Goal: Task Accomplishment & Management: Manage account settings

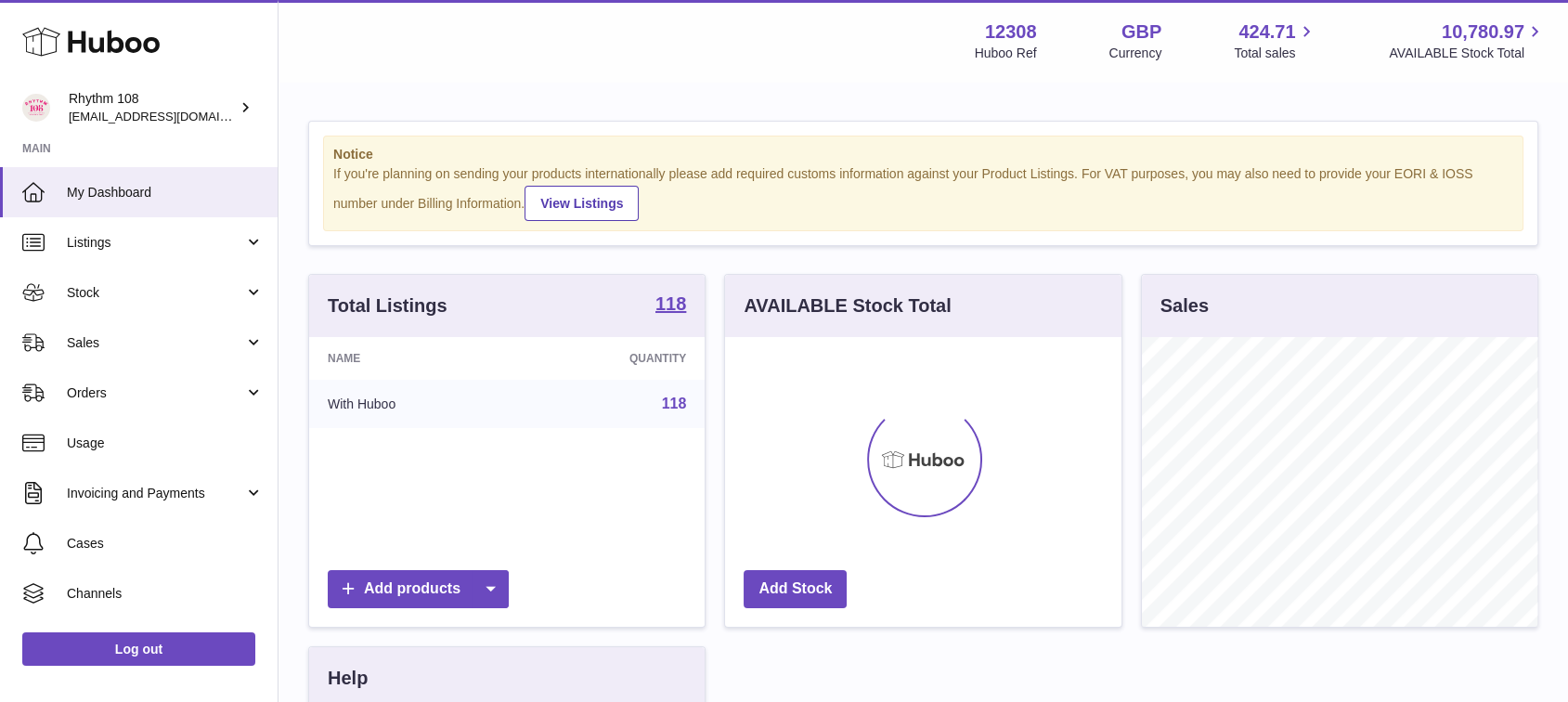
scroll to position [290, 395]
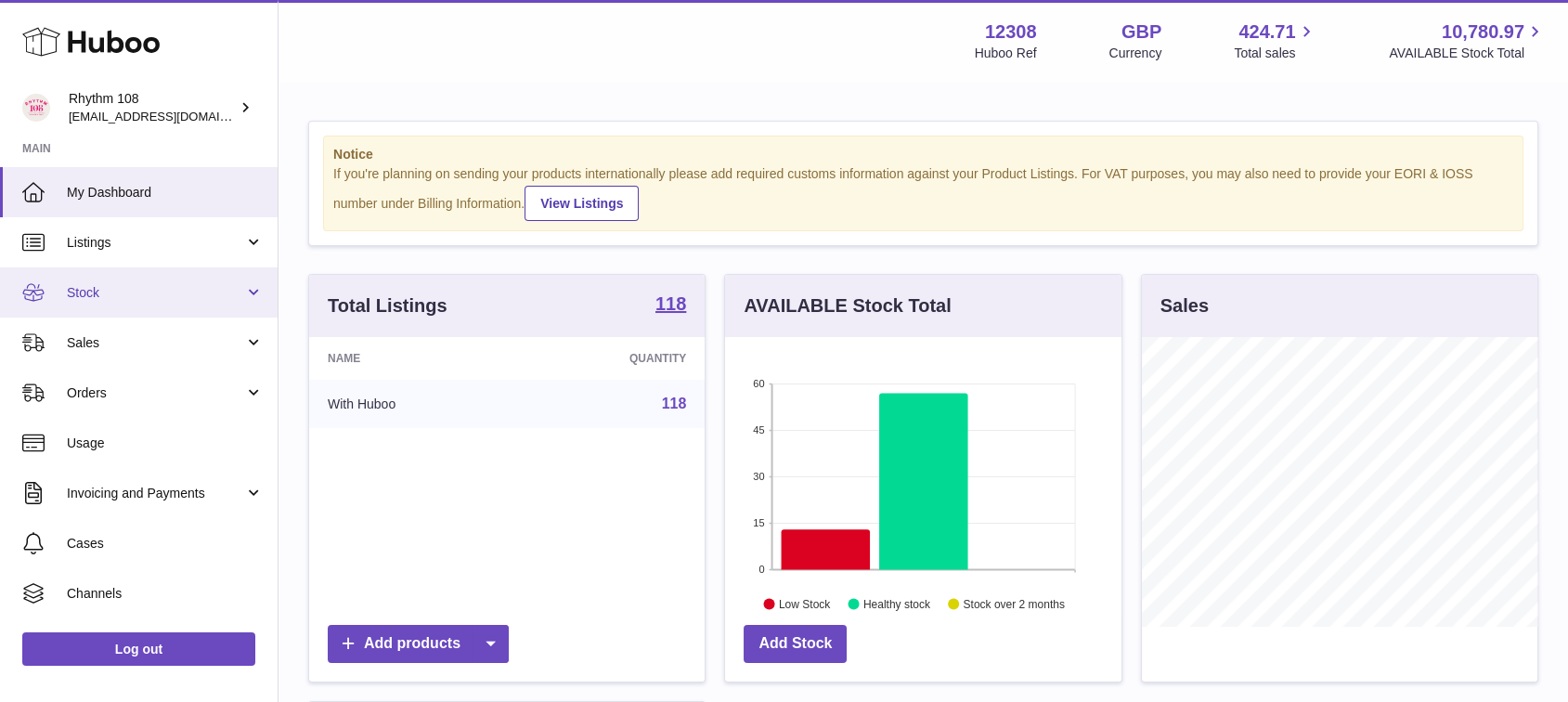
click at [123, 304] on link "Stock" at bounding box center [139, 293] width 278 height 50
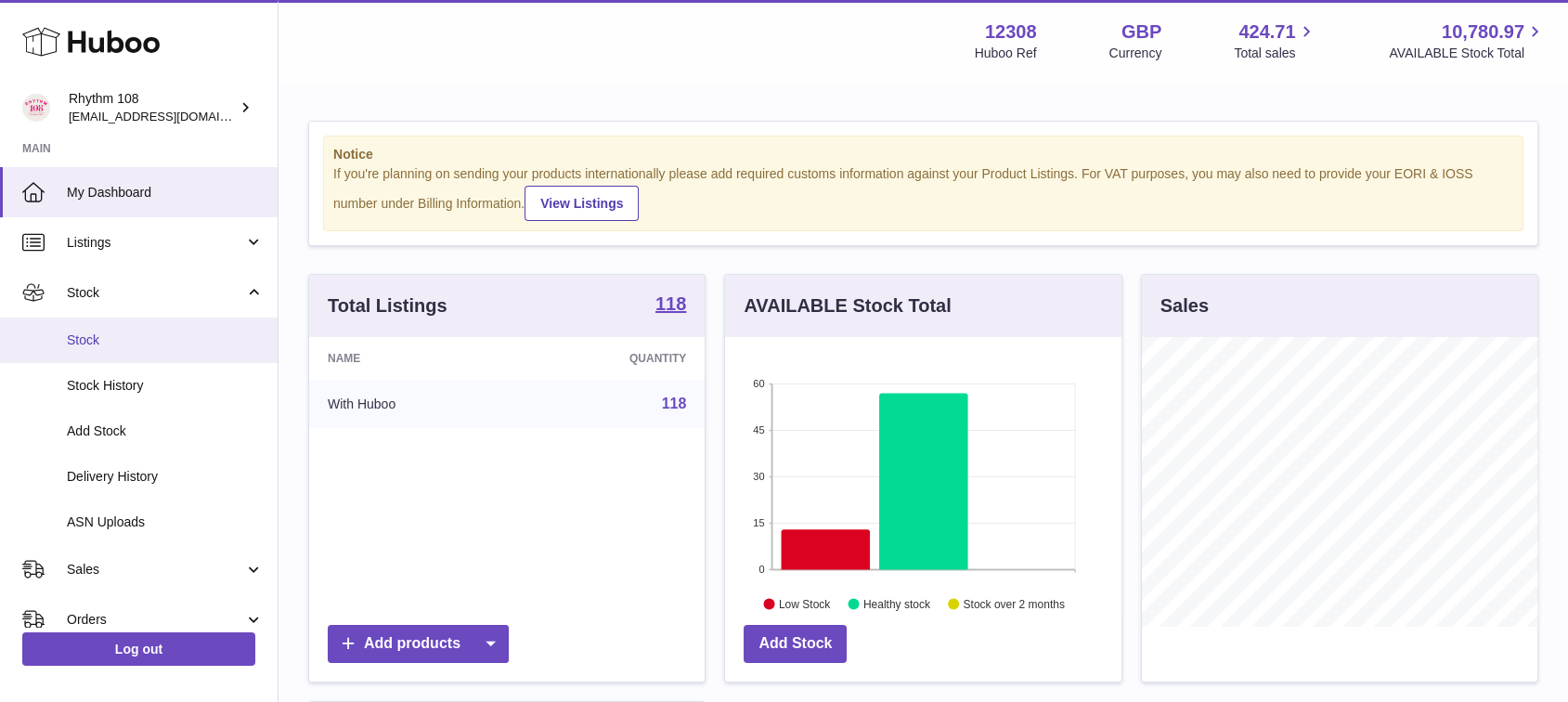
click at [124, 340] on span "Stock" at bounding box center [165, 340] width 197 height 18
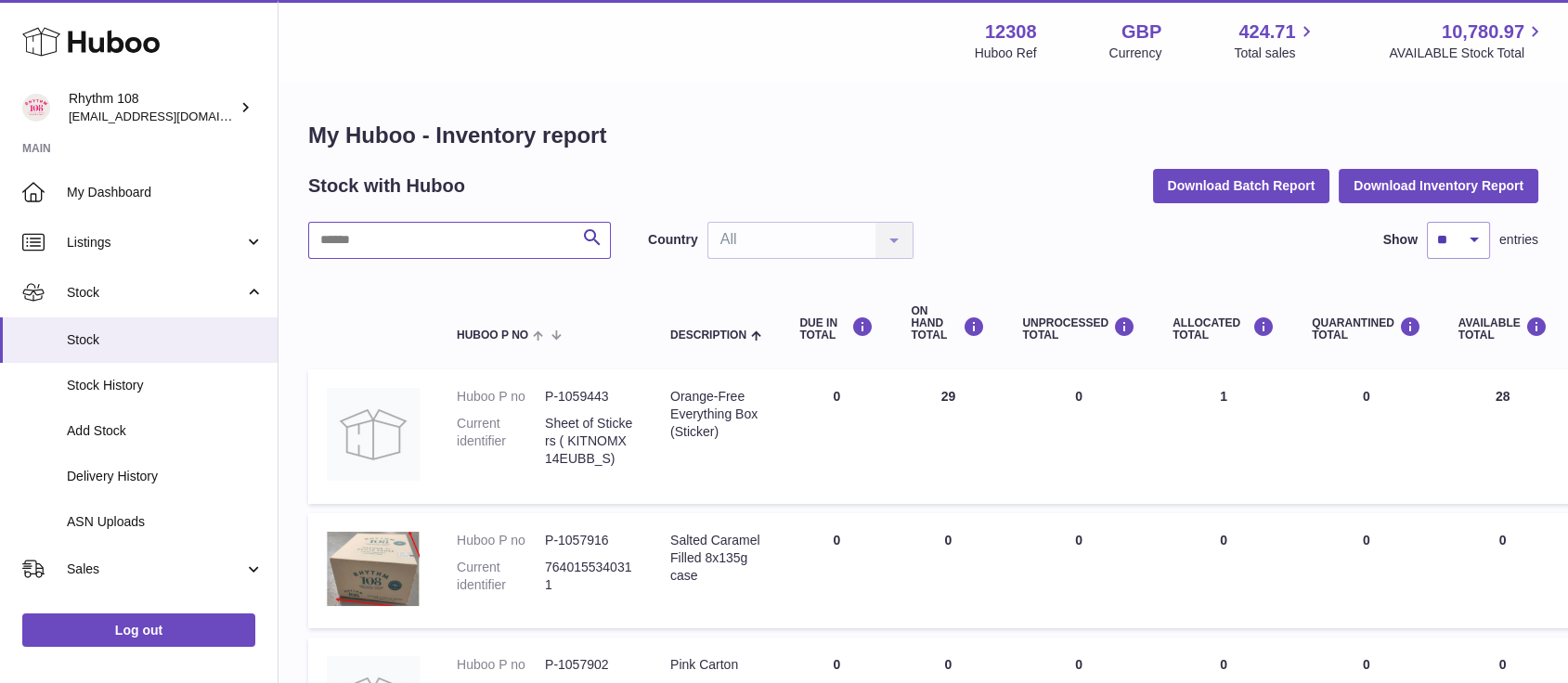
drag, startPoint x: 478, startPoint y: 245, endPoint x: 474, endPoint y: 254, distance: 9.8
click at [477, 247] on input "text" at bounding box center [459, 240] width 303 height 37
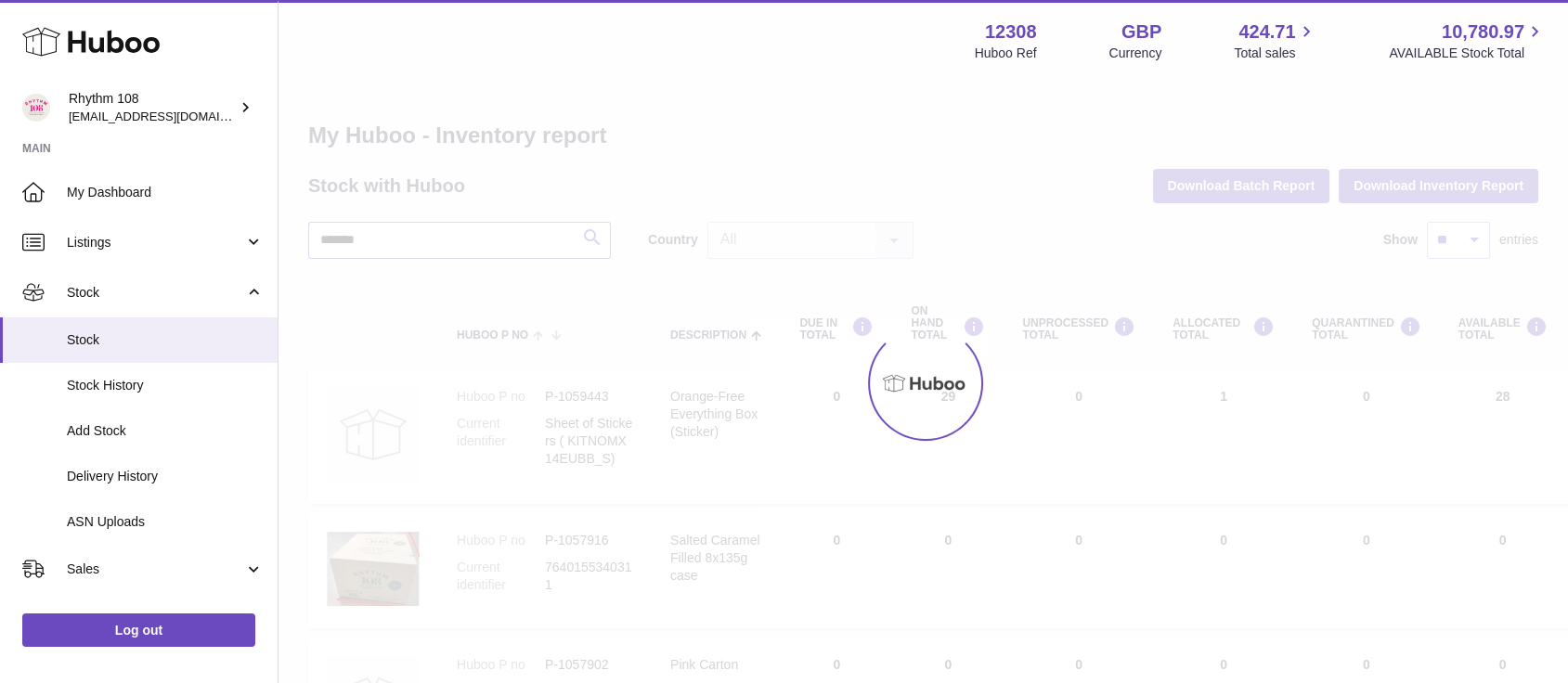
type input "*******"
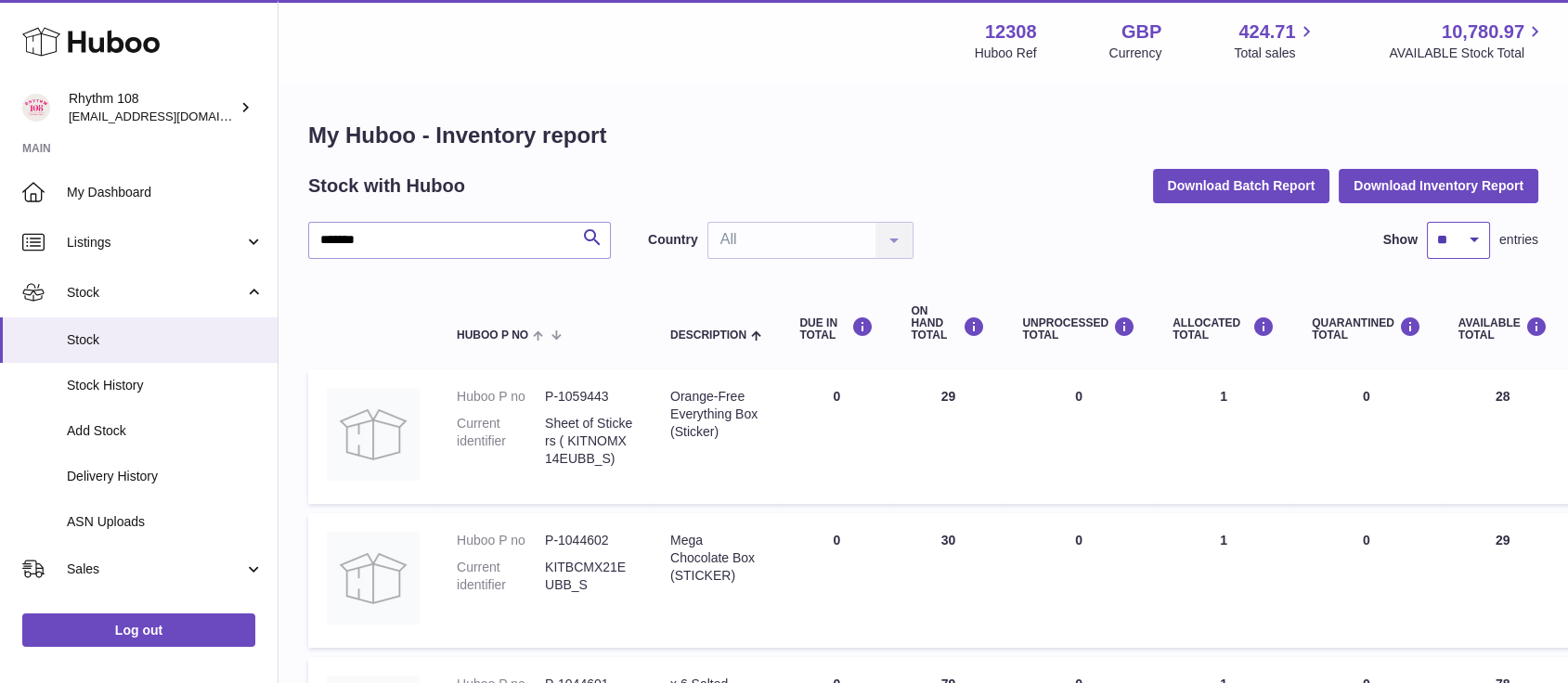
drag, startPoint x: 1455, startPoint y: 234, endPoint x: 1455, endPoint y: 253, distance: 19.0
click at [1455, 234] on select "** ** ** ***" at bounding box center [1458, 240] width 63 height 37
select select "**"
click at [1426, 222] on select "** ** ** ***" at bounding box center [1458, 240] width 63 height 37
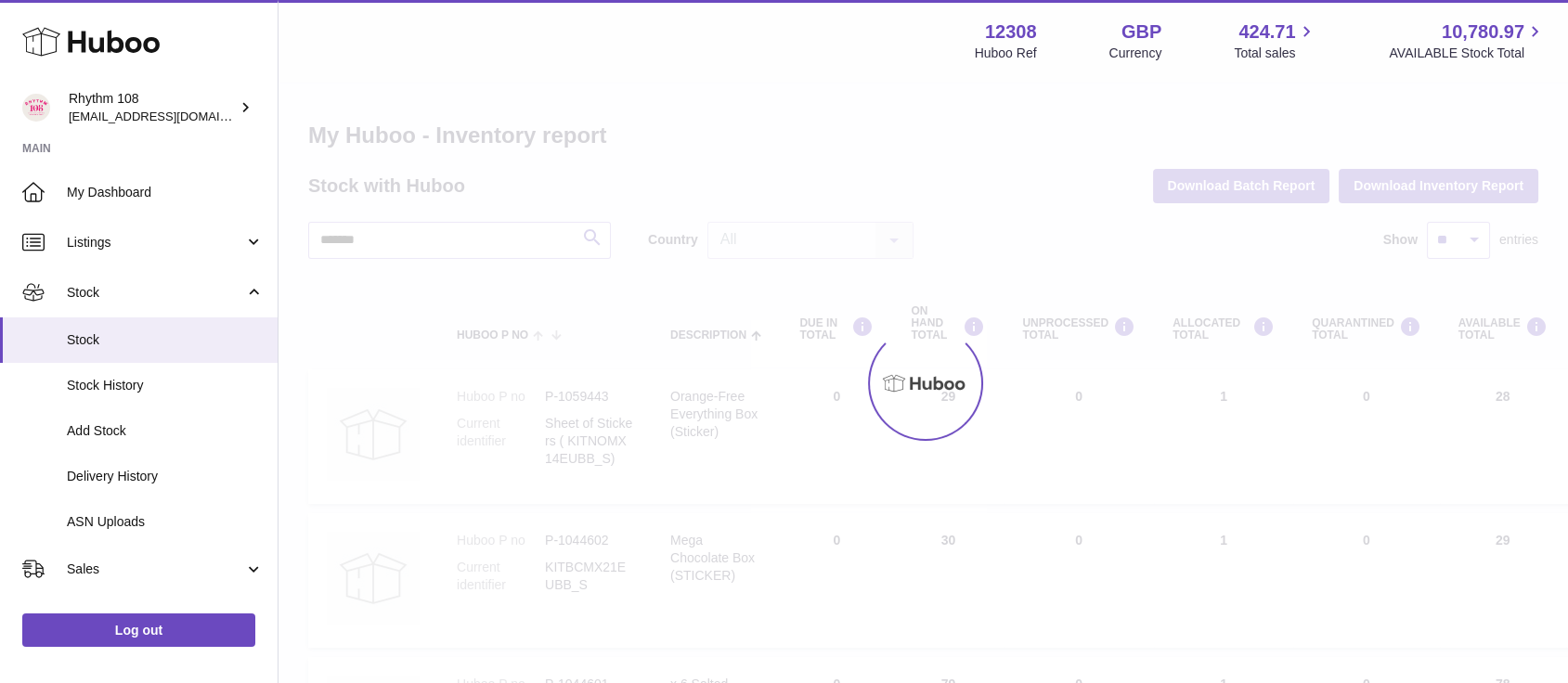
click at [1092, 153] on div at bounding box center [923, 384] width 1289 height 600
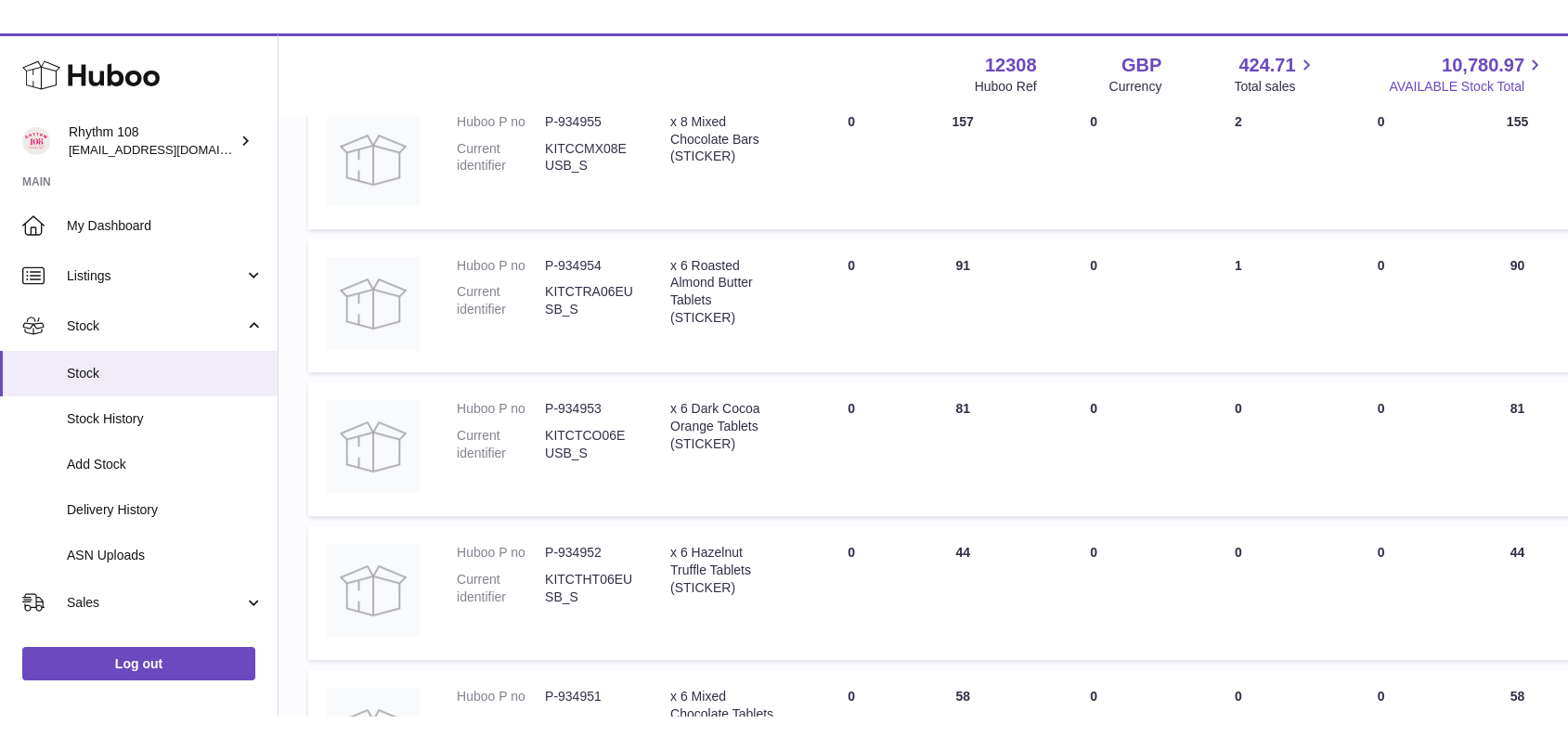
scroll to position [2458, 0]
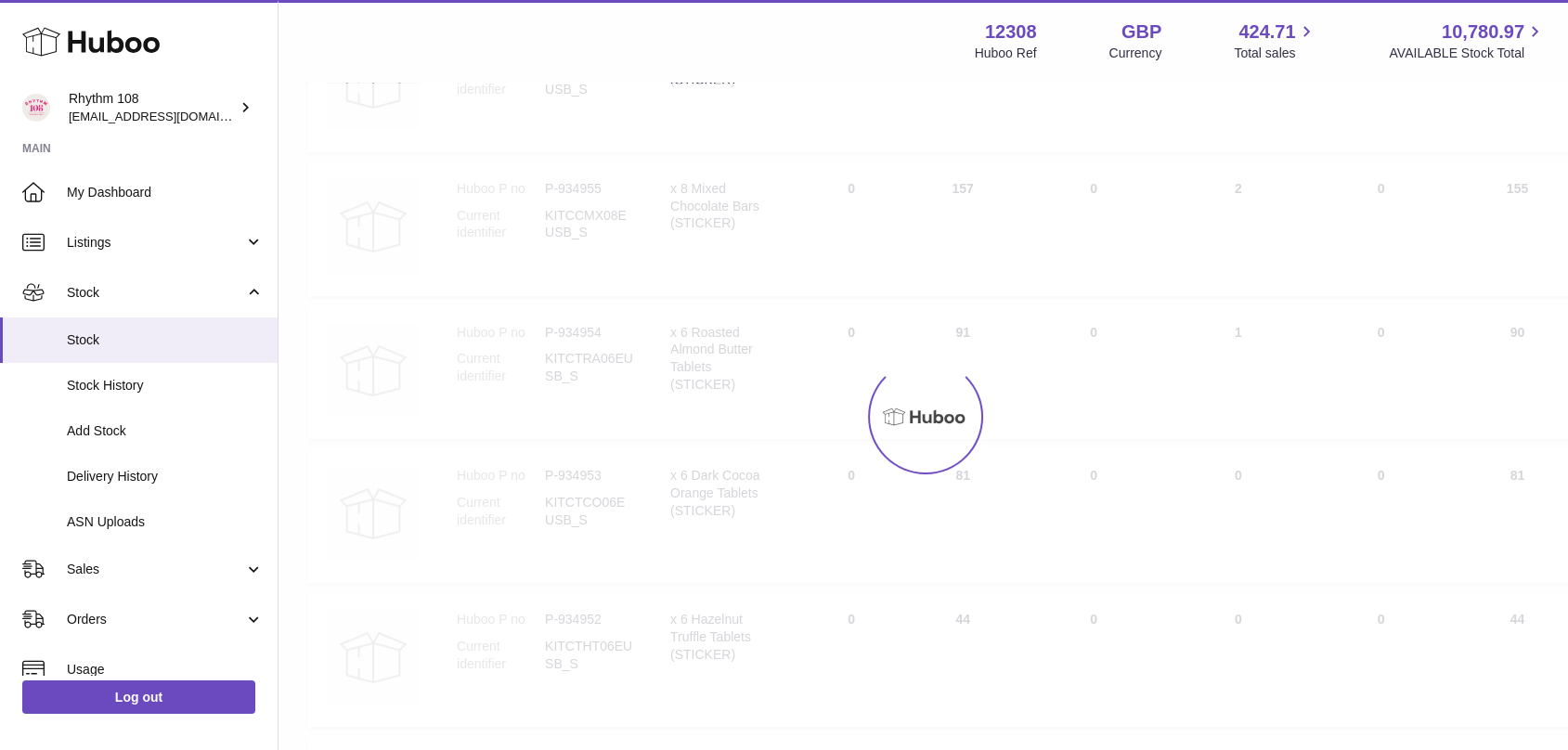
scroll to position [7473, 0]
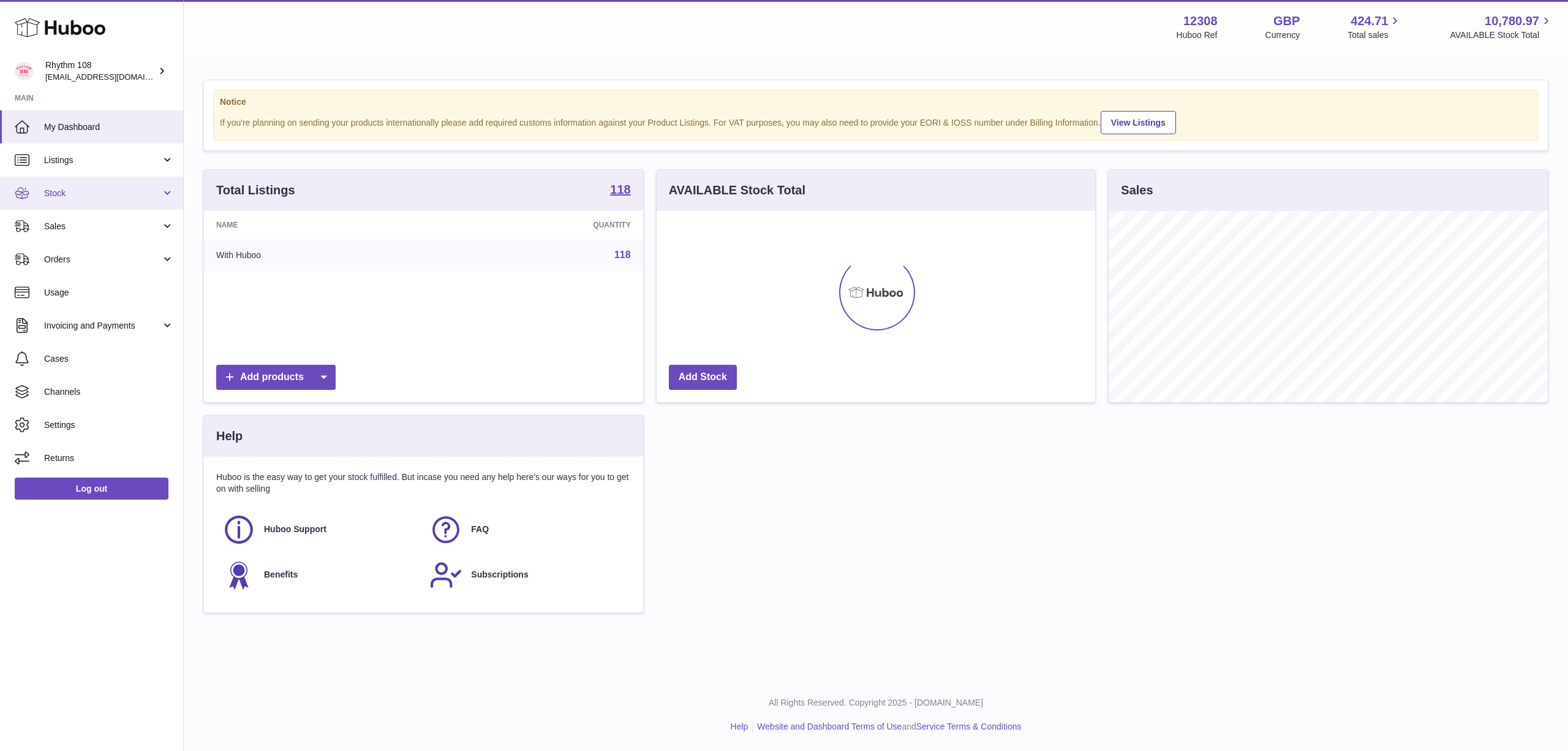
scroll to position [612631, 611977]
click at [57, 189] on span "Stock" at bounding box center [103, 193] width 117 height 12
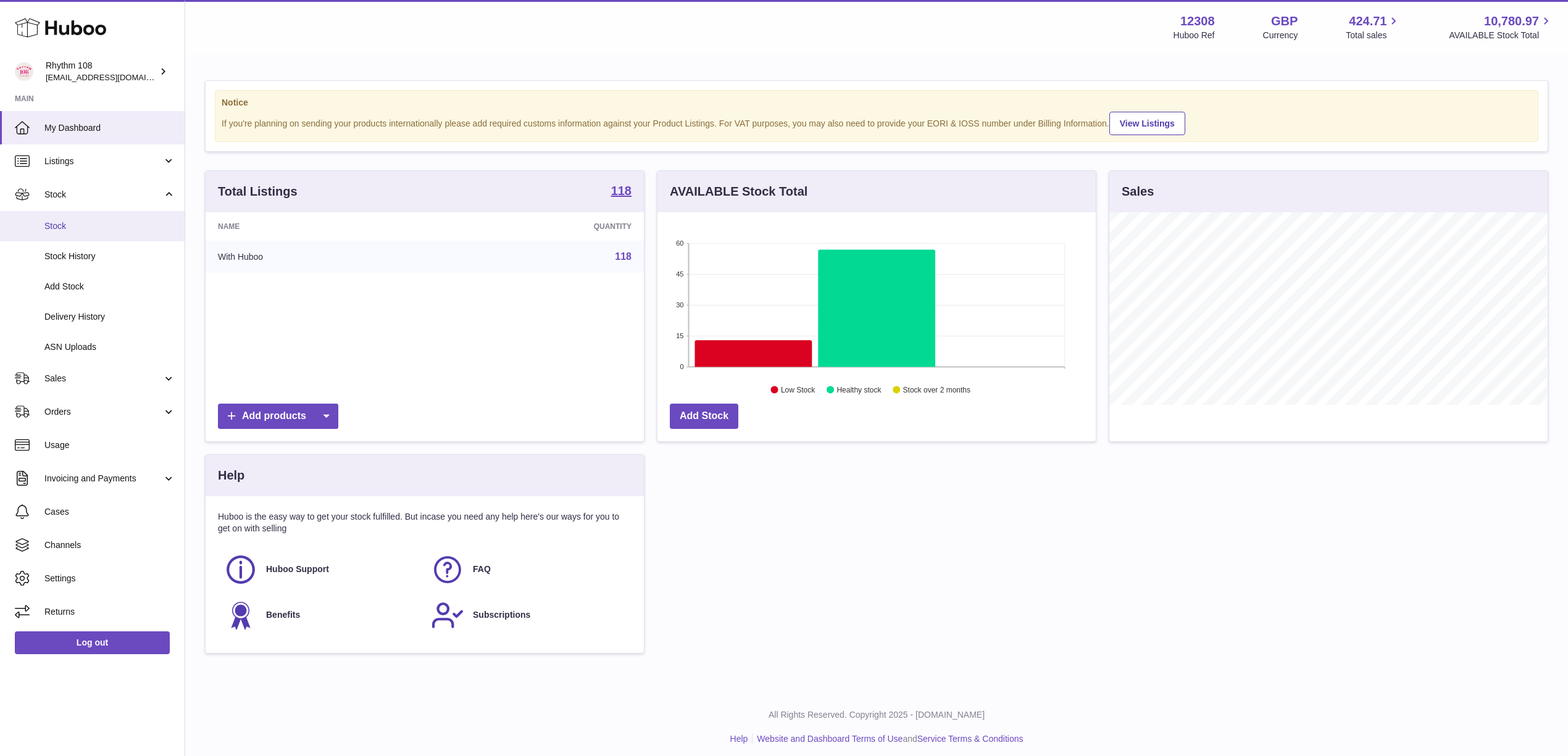
scroll to position [616710, 616816]
click at [63, 227] on span "Stock" at bounding box center [110, 226] width 131 height 12
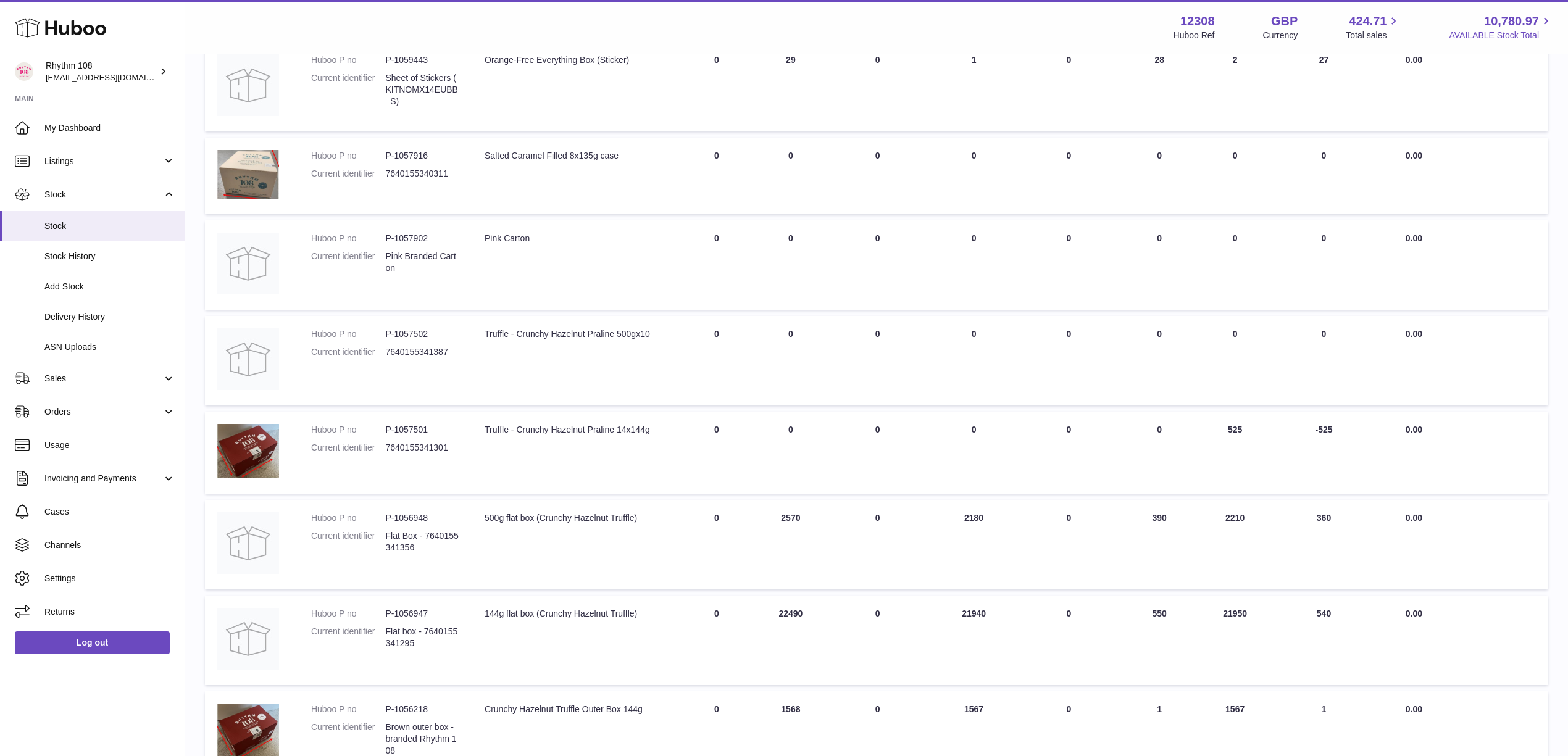
scroll to position [154, 0]
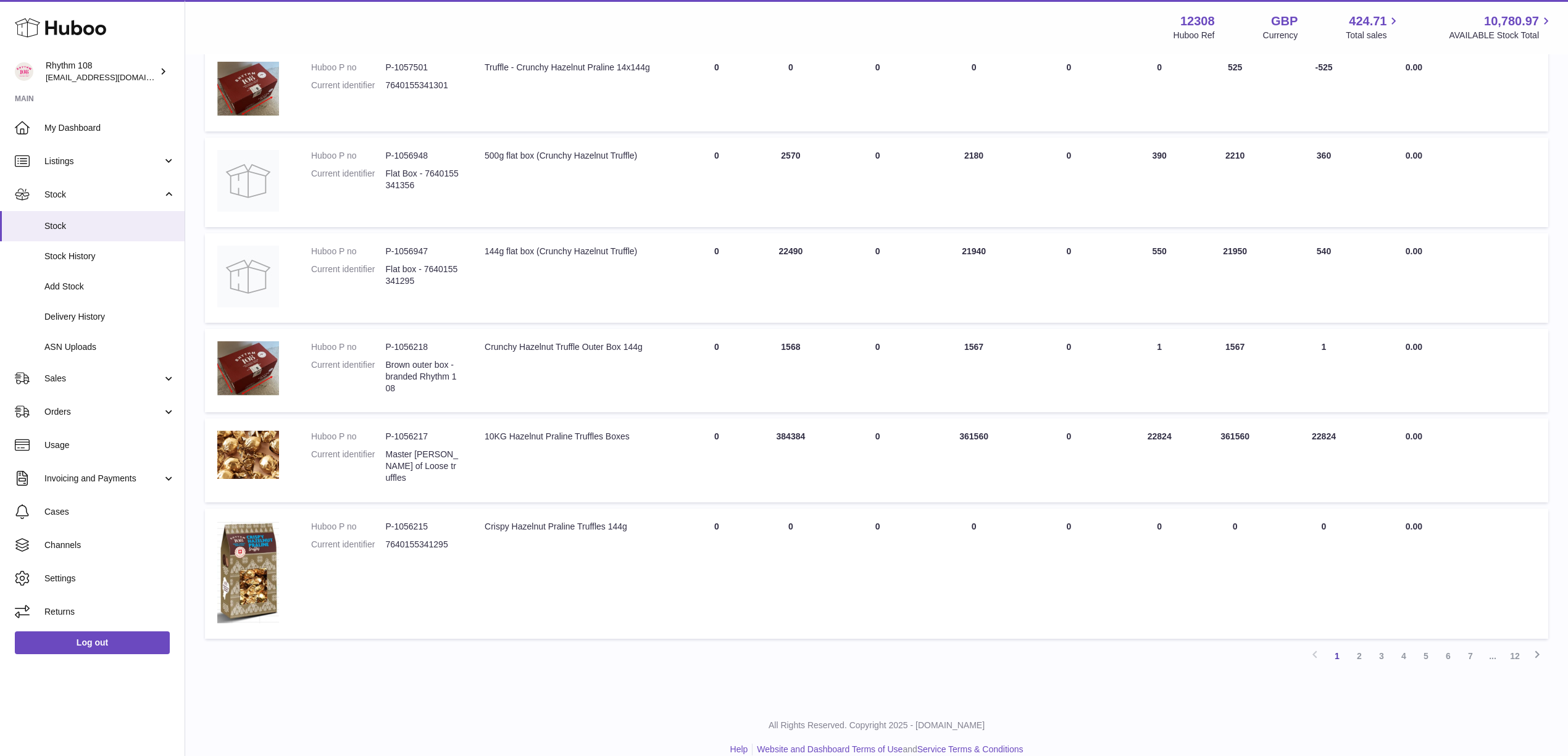
click at [1354, 645] on link "2" at bounding box center [1359, 656] width 22 height 22
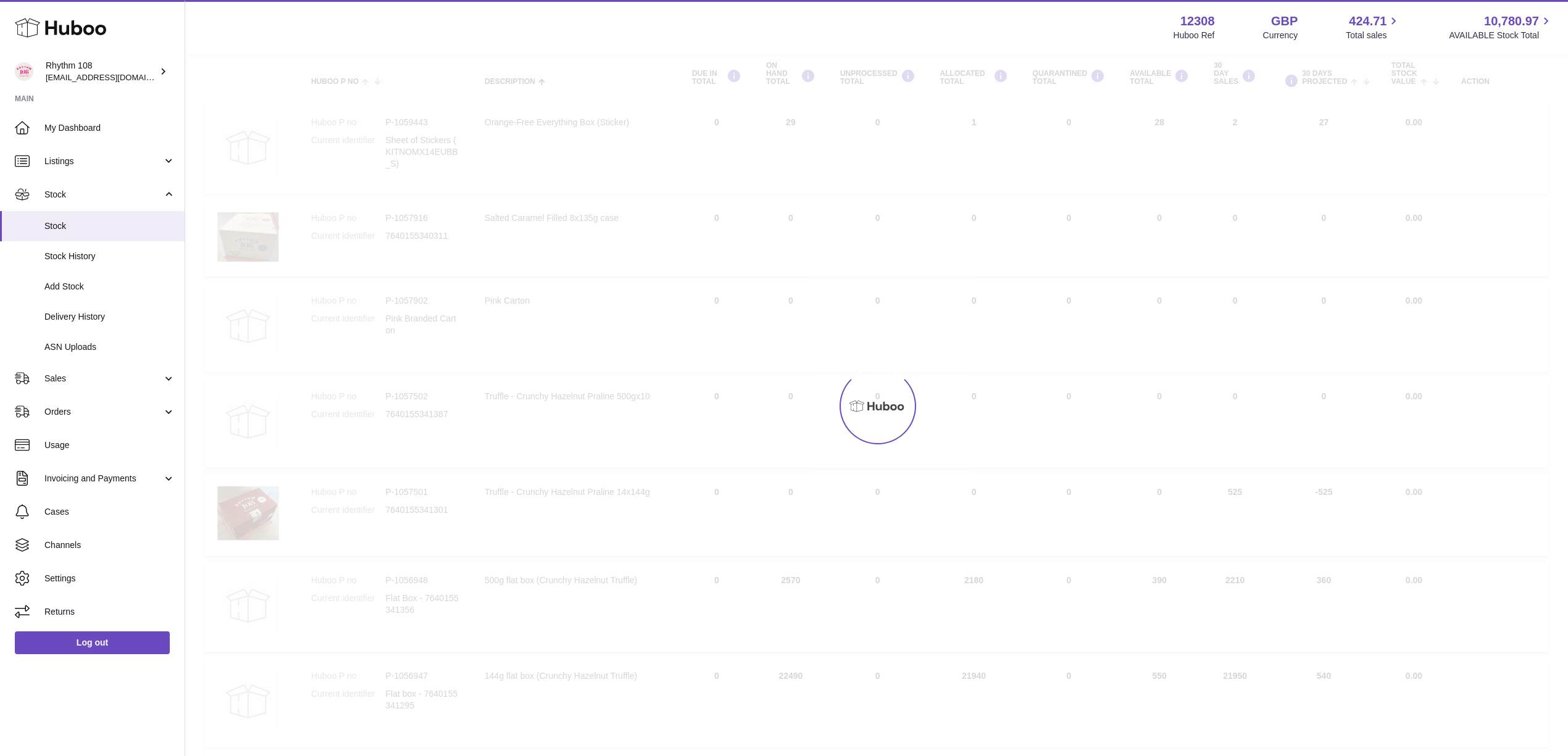
scroll to position [56, 0]
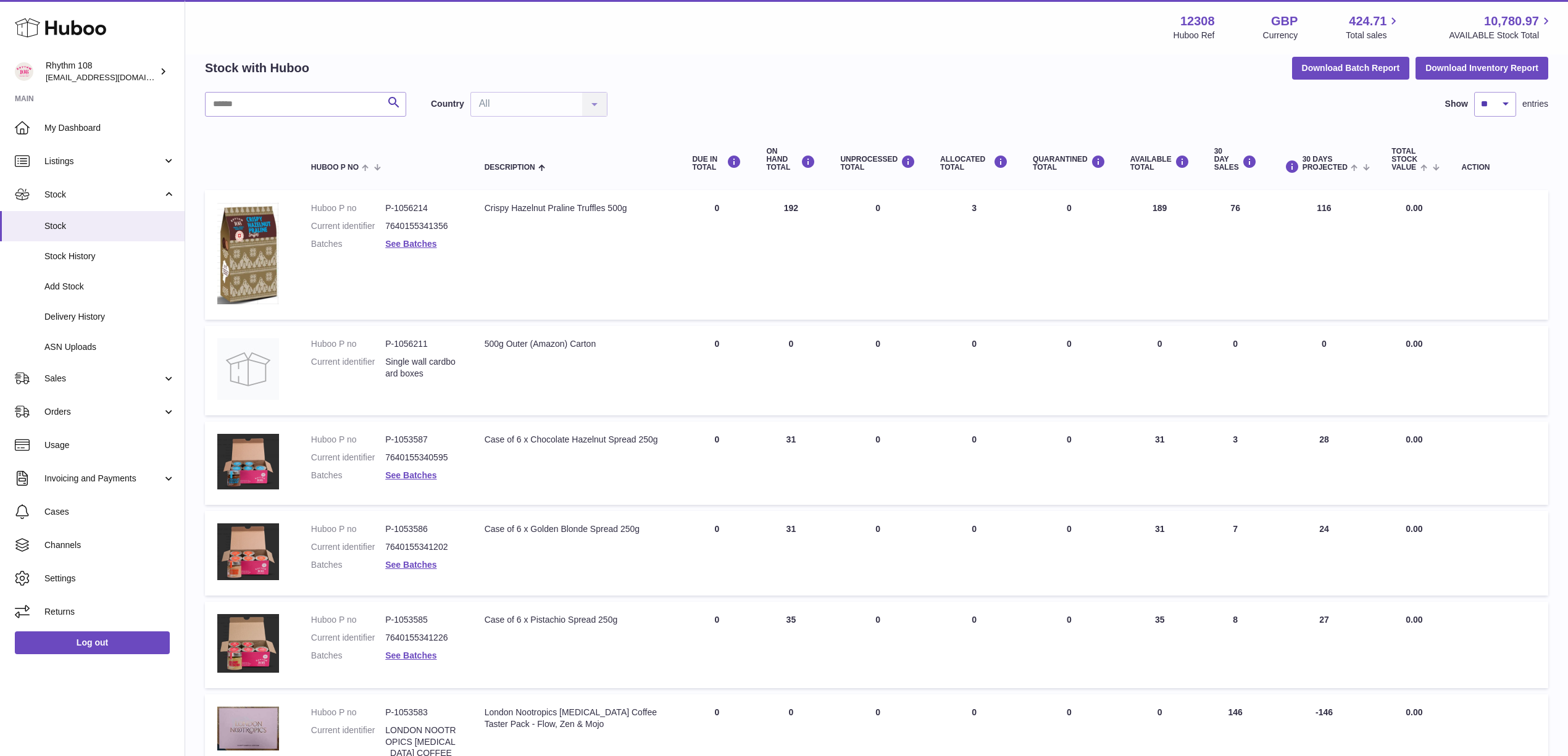
click at [787, 82] on div "My Huboo - Inventory report Stock with Huboo Download Batch Report Download Inv…" at bounding box center [877, 608] width 1343 height 1167
